Goal: Task Accomplishment & Management: Manage account settings

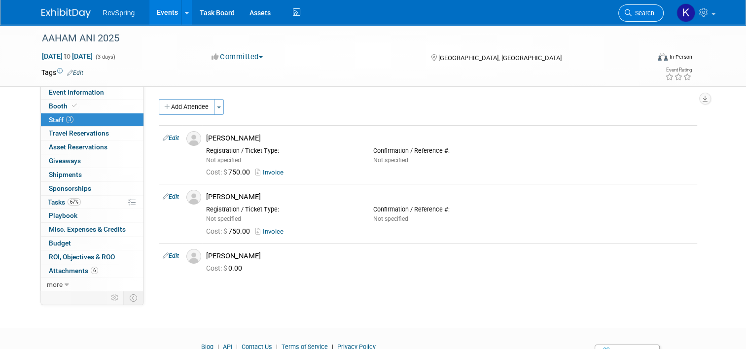
click at [643, 13] on span "Search" at bounding box center [642, 12] width 23 height 7
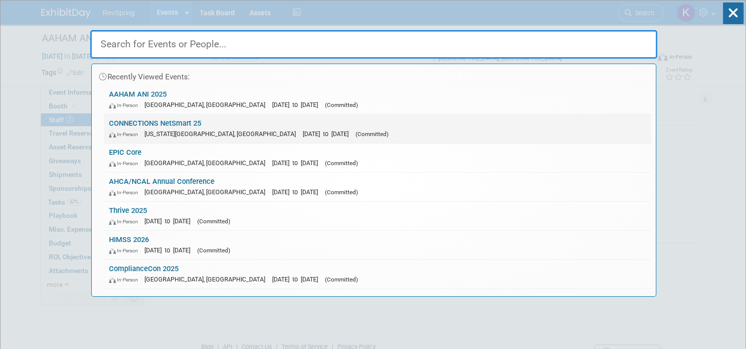
click at [381, 136] on div "In-Person [US_STATE][GEOGRAPHIC_DATA], [GEOGRAPHIC_DATA][DATE] to [DATE] (Commi…" at bounding box center [377, 134] width 537 height 10
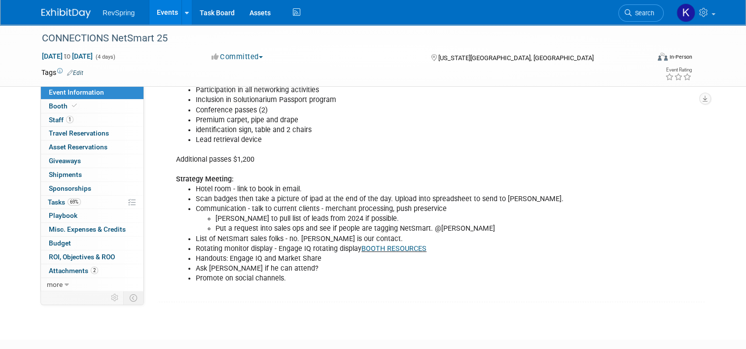
scroll to position [253, 0]
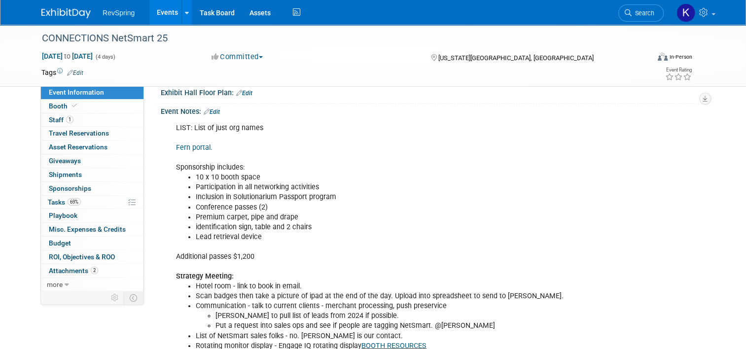
click at [194, 144] on link "Fern portal." at bounding box center [194, 147] width 36 height 8
click at [99, 106] on link "Booth" at bounding box center [92, 106] width 102 height 13
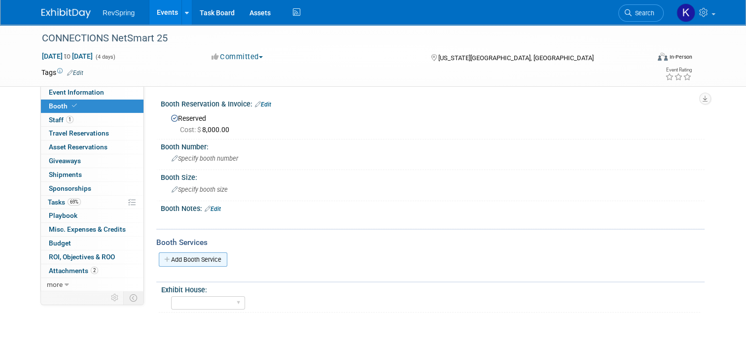
click at [205, 254] on link "Add Booth Service" at bounding box center [193, 259] width 68 height 14
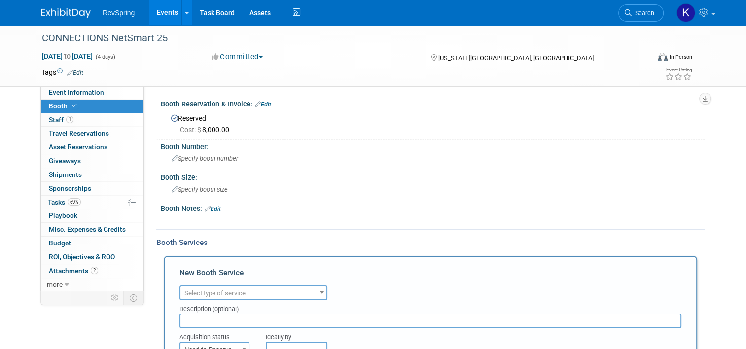
click at [211, 286] on span "Select type of service" at bounding box center [253, 293] width 146 height 14
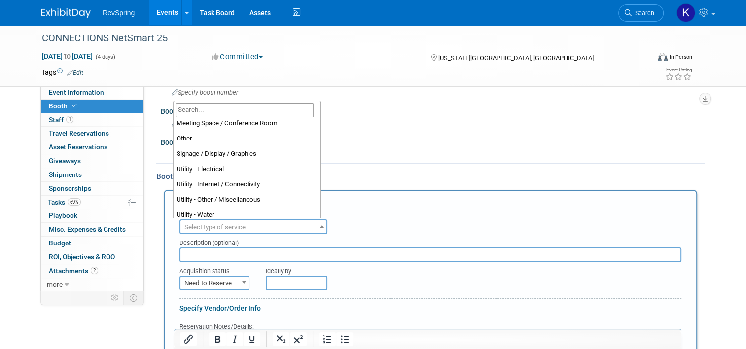
scroll to position [248, 0]
select select "8"
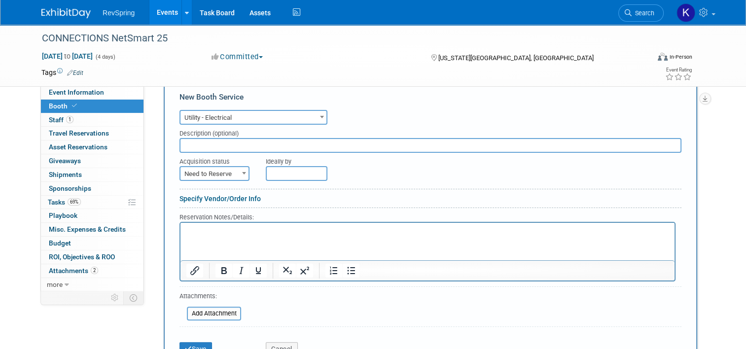
scroll to position [179, 0]
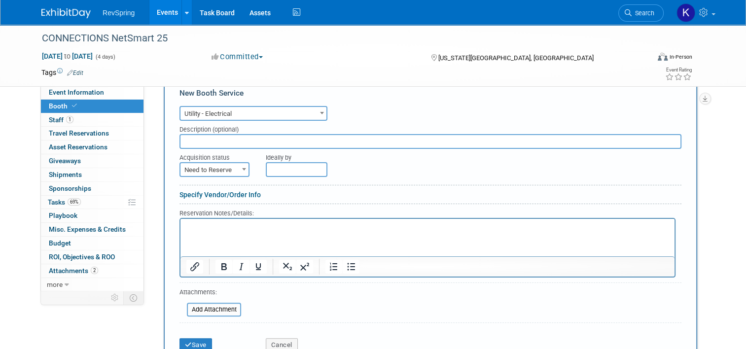
click at [239, 164] on span at bounding box center [244, 169] width 10 height 13
select select "2"
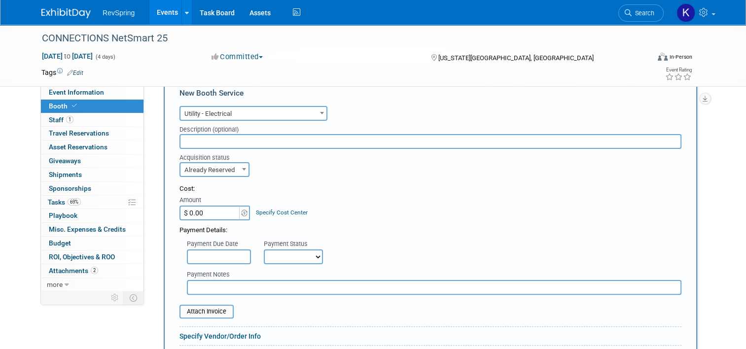
click at [207, 206] on input "$ 0.00" at bounding box center [210, 212] width 62 height 15
type input "$ 102.77"
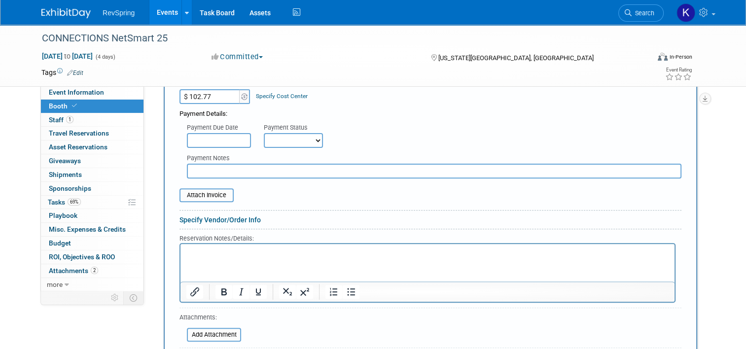
scroll to position [296, 0]
click at [205, 196] on input "file" at bounding box center [173, 195] width 117 height 12
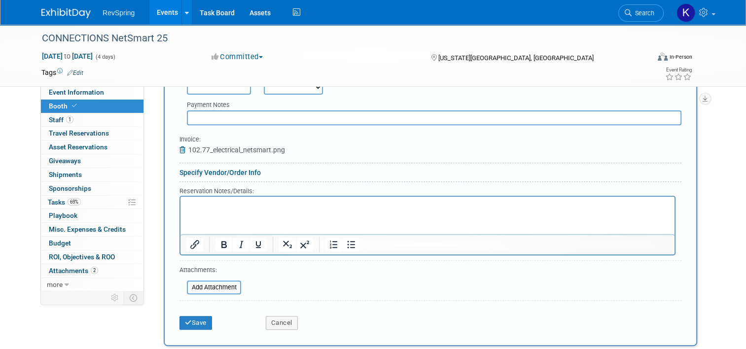
scroll to position [352, 0]
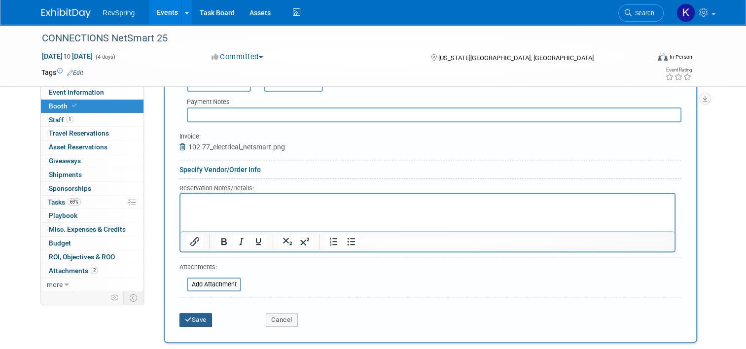
click at [194, 316] on button "Save" at bounding box center [195, 320] width 33 height 14
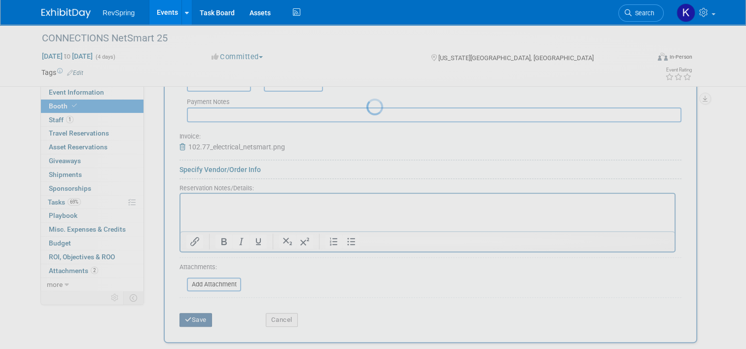
scroll to position [122, 0]
